Goal: Communication & Community: Answer question/provide support

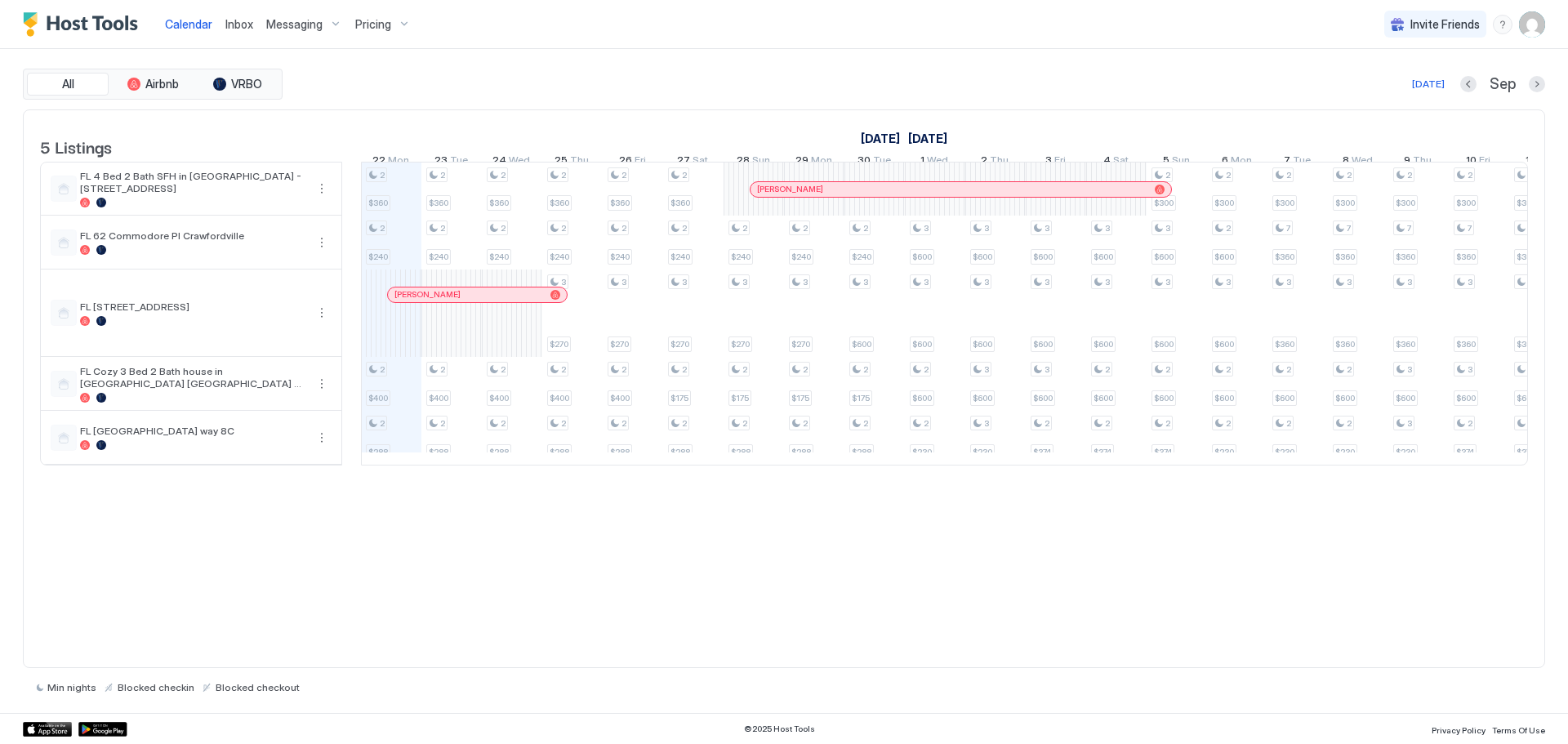
scroll to position [0, 907]
click at [290, 26] on span "Messaging" at bounding box center [294, 24] width 56 height 15
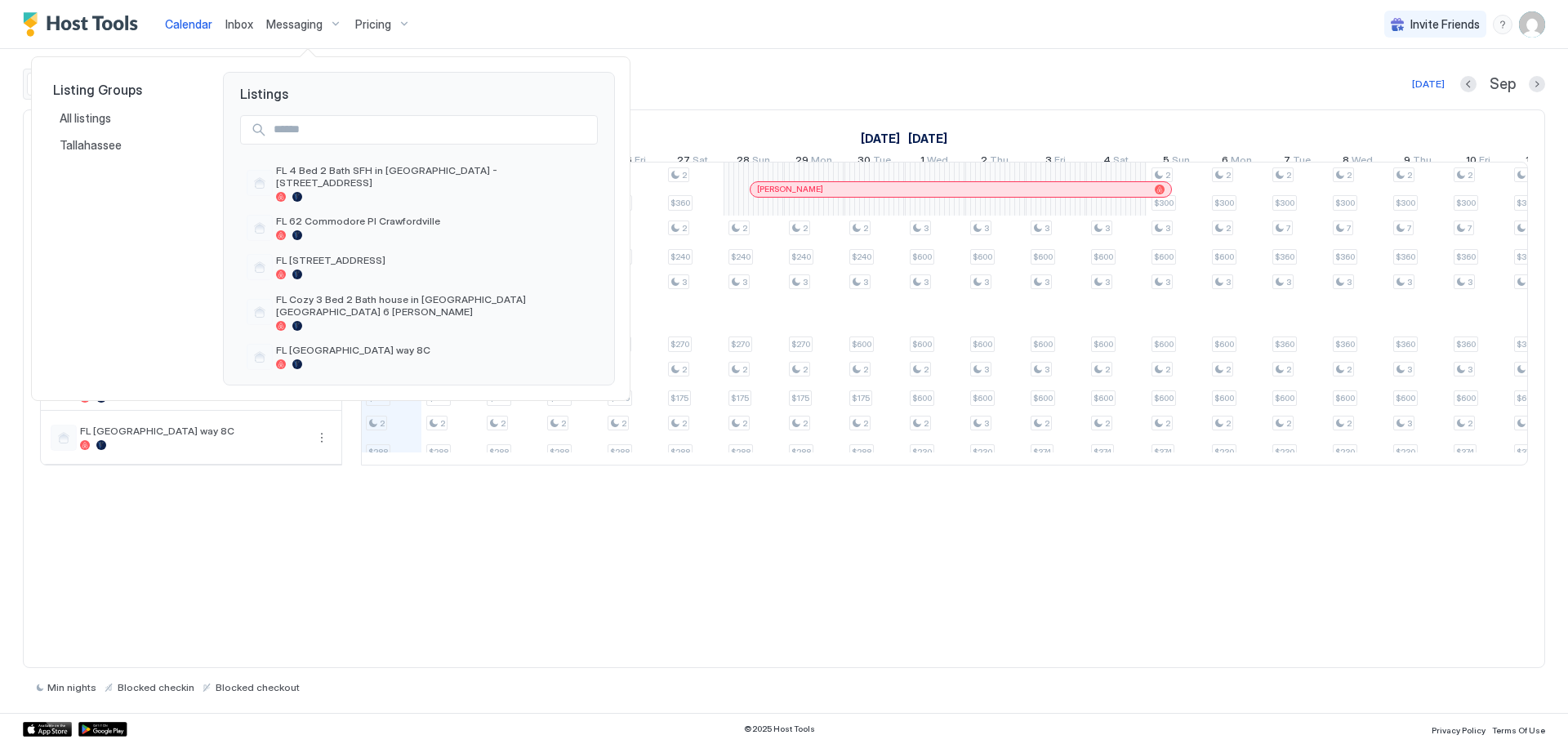
click at [234, 26] on div at bounding box center [784, 372] width 1568 height 744
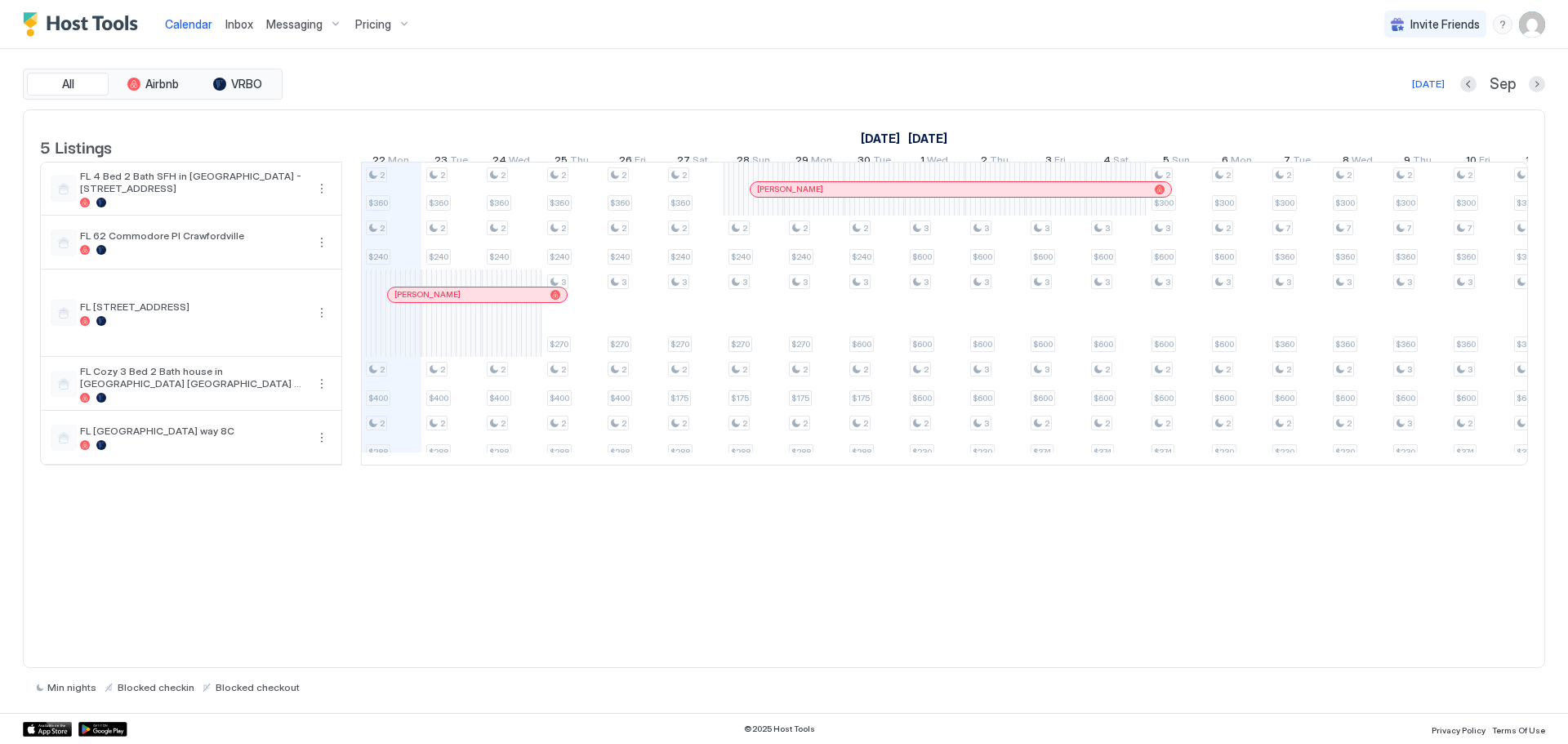
click at [235, 26] on span "Inbox" at bounding box center [239, 24] width 28 height 14
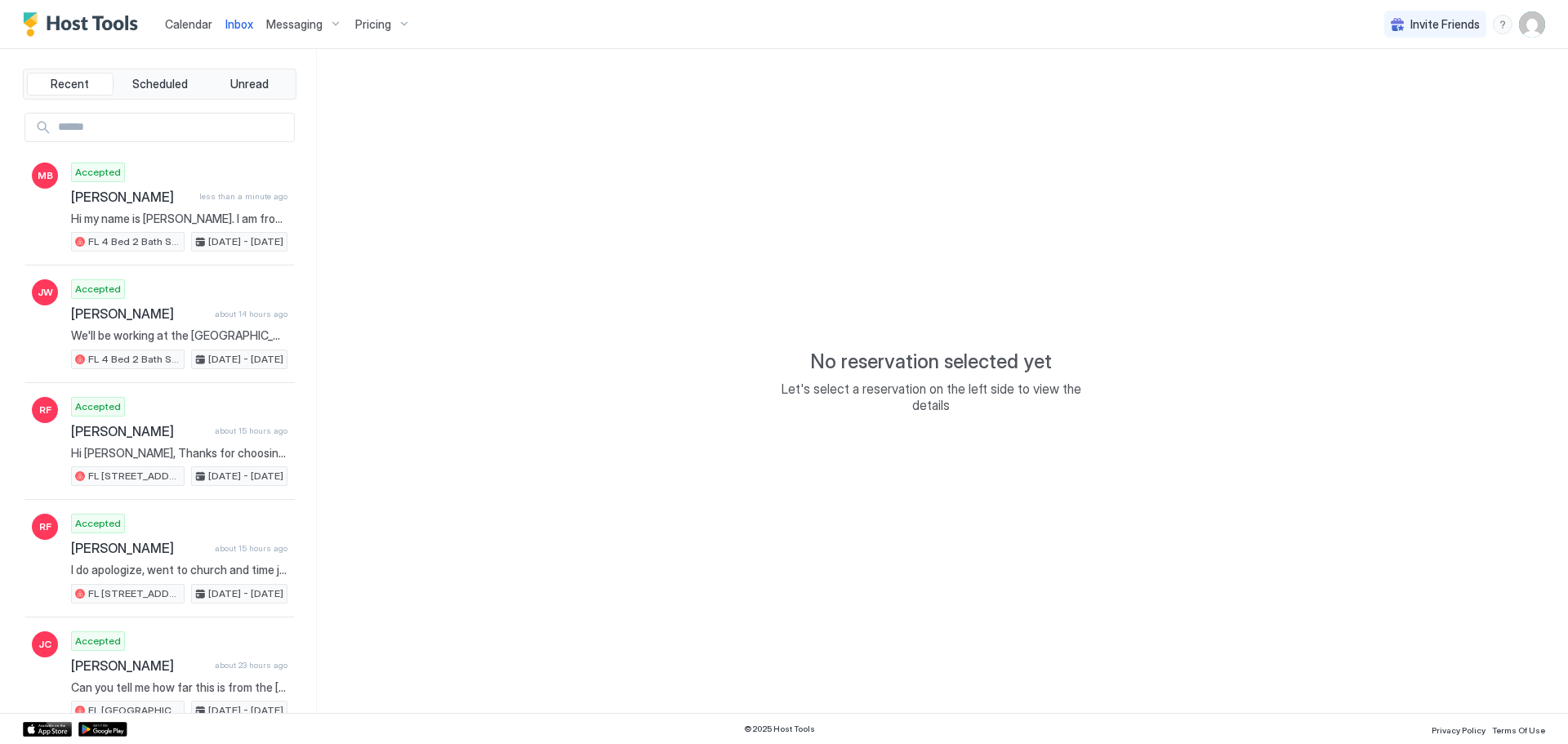
type textarea "*"
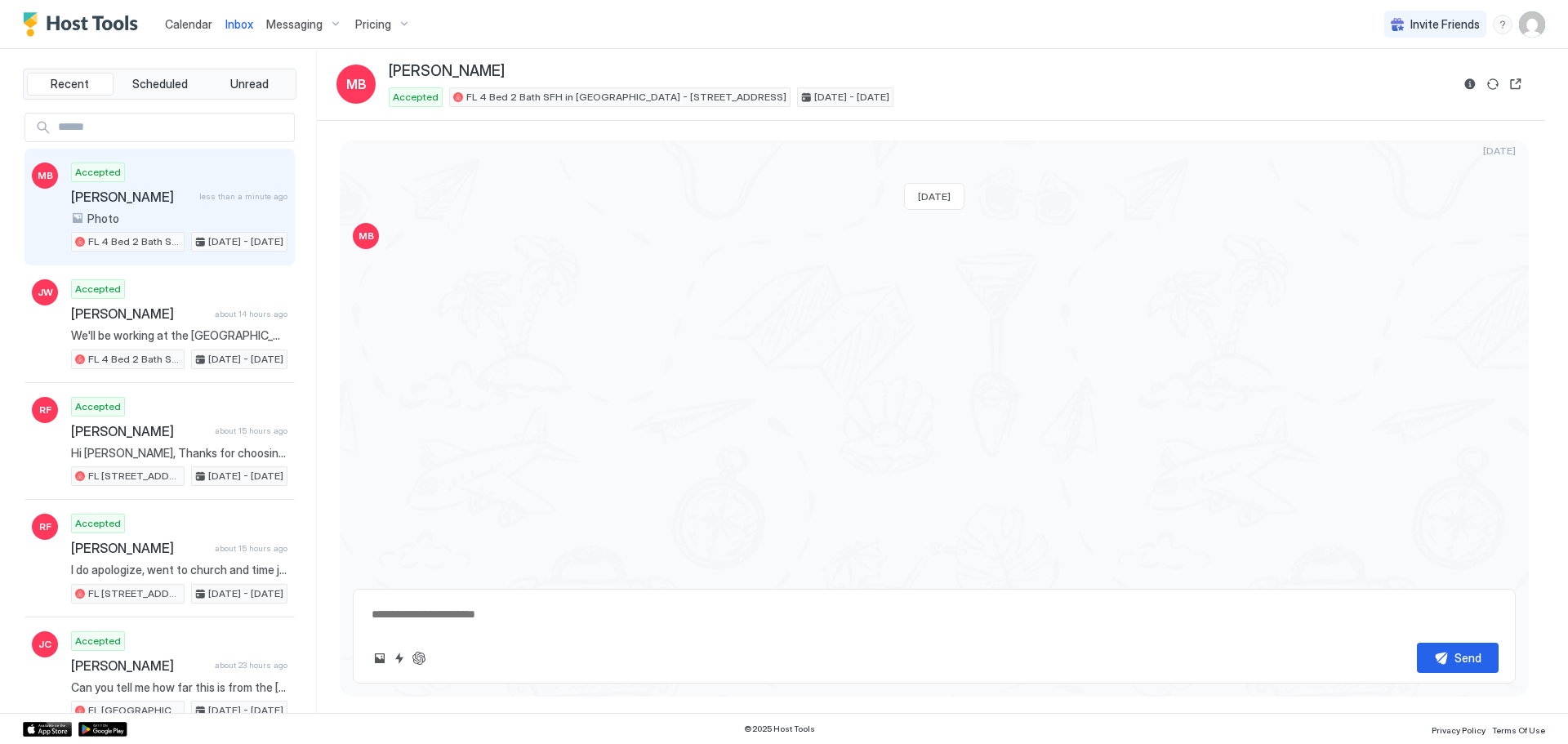
scroll to position [391, 0]
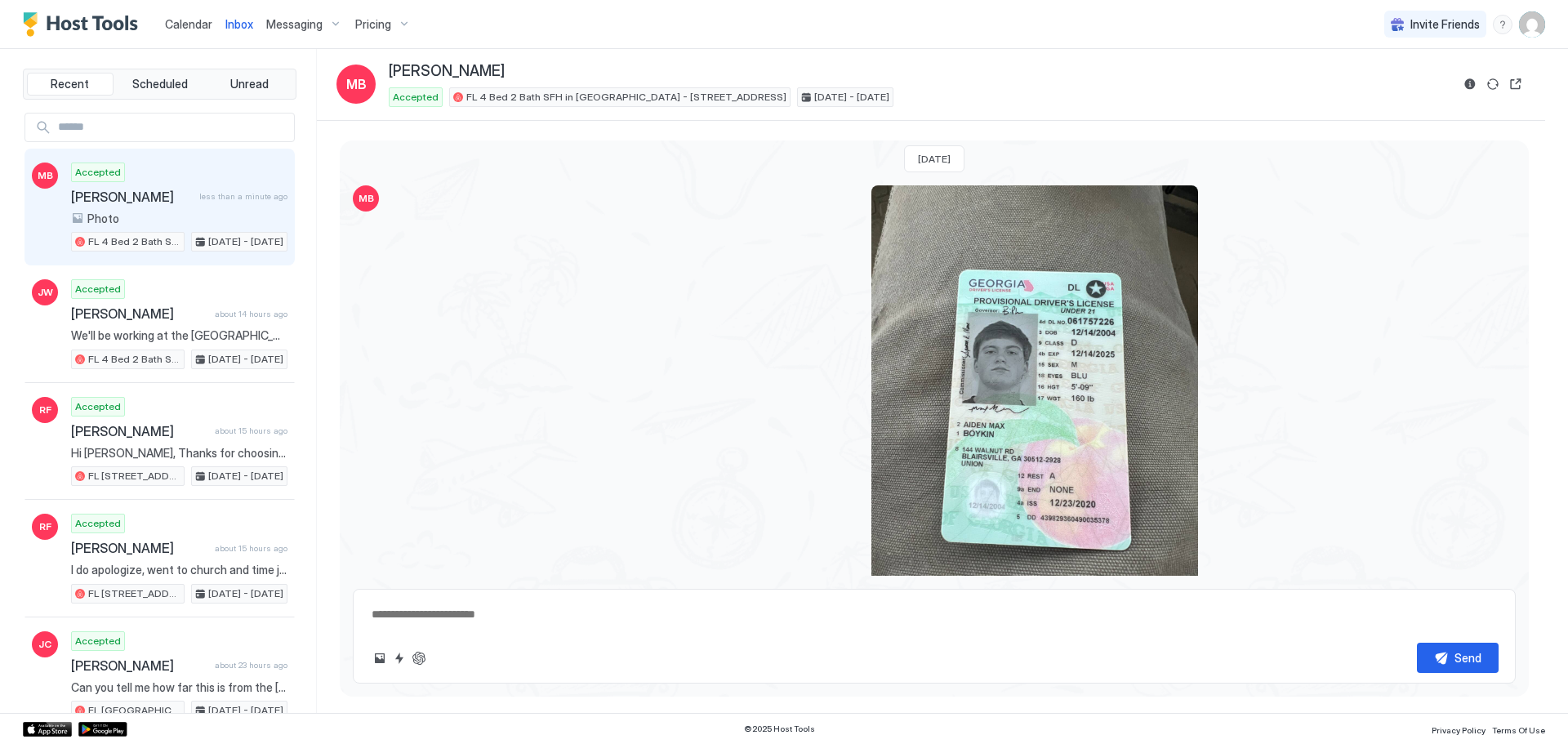
click at [1086, 381] on div "View image" at bounding box center [1035, 403] width 326 height 435
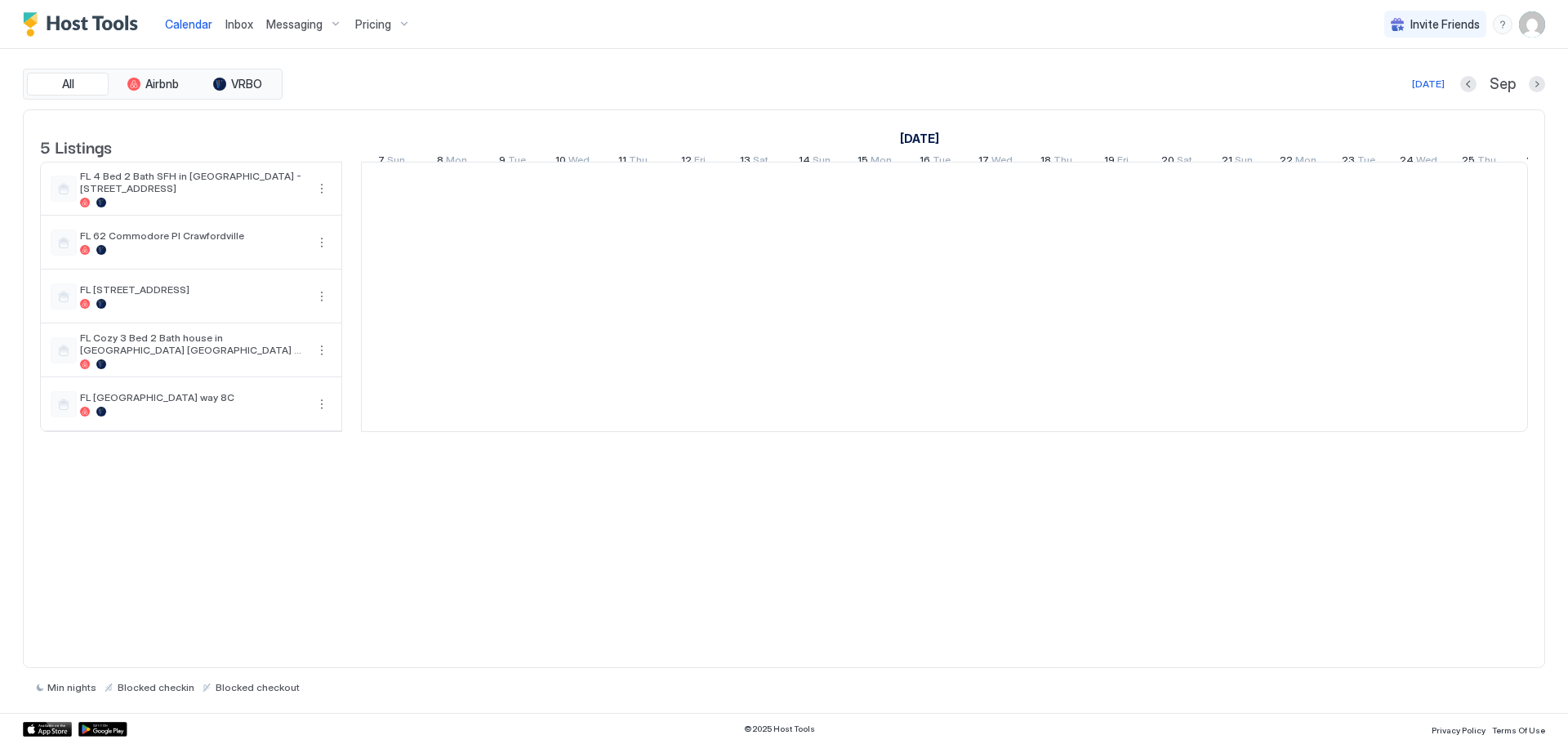
scroll to position [0, 907]
